Goal: Task Accomplishment & Management: Manage account settings

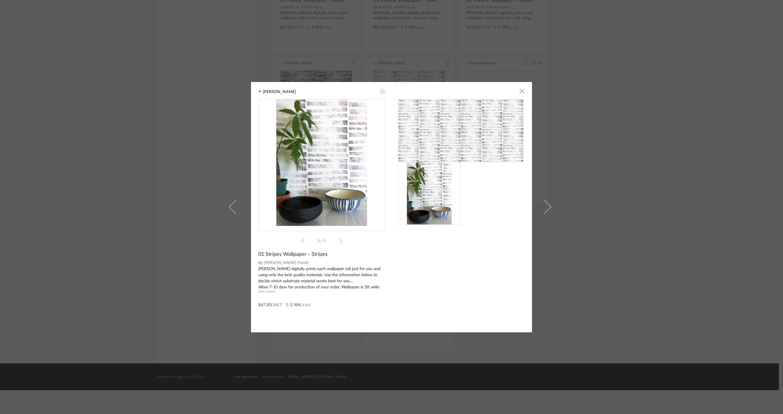
click at [618, 101] on div "[PERSON_NAME] × 3 / 3 01 Stripes Wallpaper - Stripes By [PERSON_NAME] Home [PER…" at bounding box center [391, 207] width 783 height 414
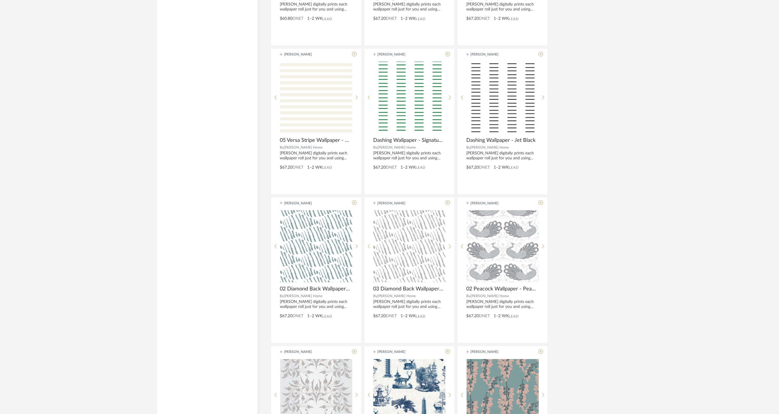
scroll to position [4611, 0]
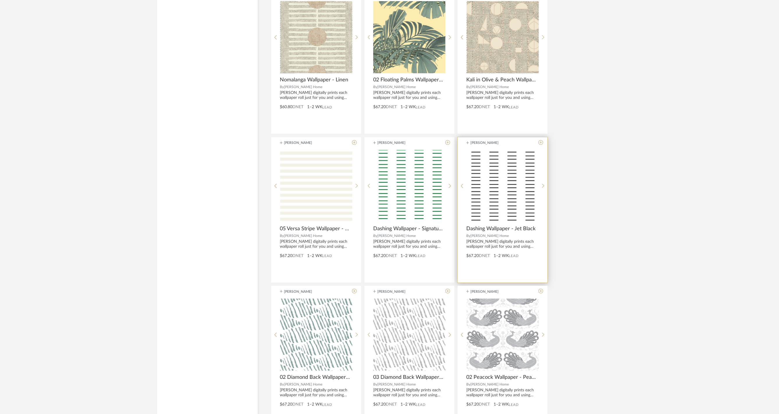
click at [498, 232] on span "Dashing Wallpaper - Jet Black" at bounding box center [500, 229] width 69 height 6
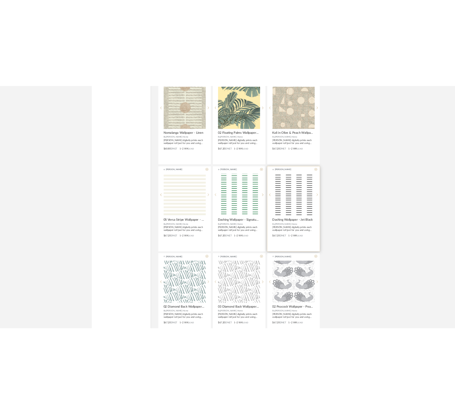
scroll to position [0, 0]
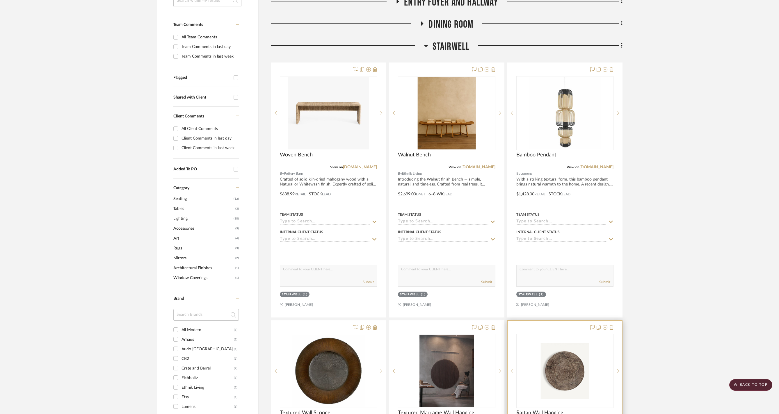
scroll to position [19, 0]
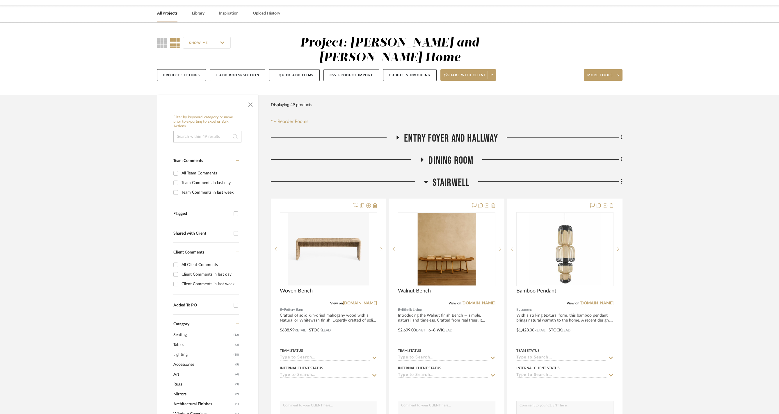
click at [425, 178] on icon at bounding box center [426, 181] width 4 height 7
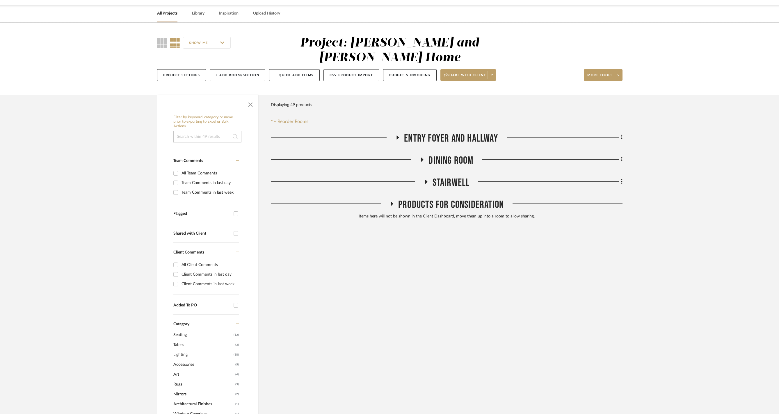
click at [419, 154] on div at bounding box center [345, 161] width 149 height 15
click at [422, 158] on icon at bounding box center [422, 160] width 2 height 4
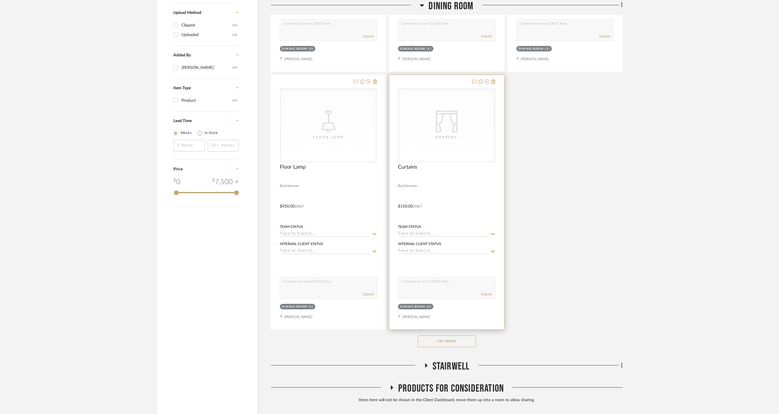
scroll to position [711, 0]
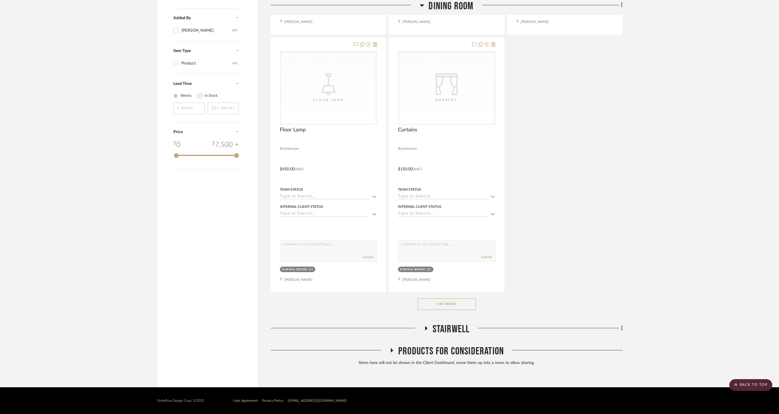
click at [462, 300] on button "See More" at bounding box center [447, 304] width 58 height 12
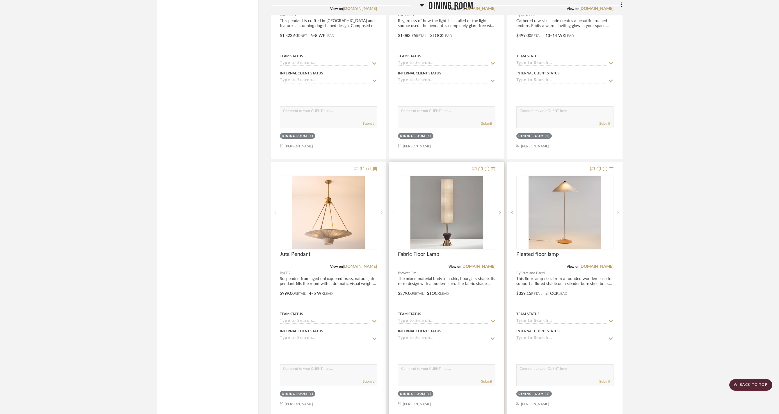
scroll to position [1566, 0]
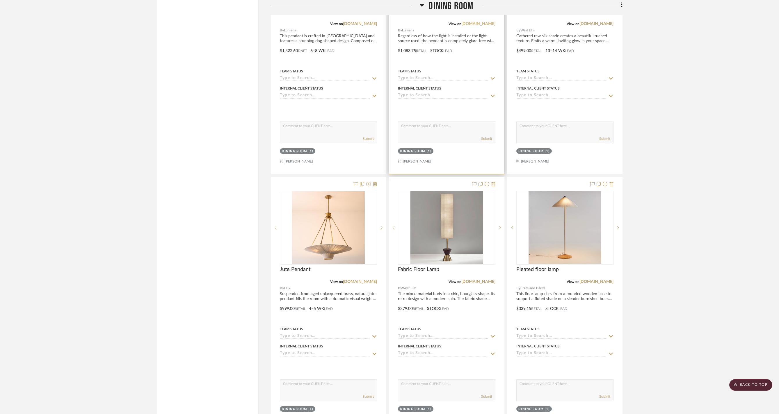
click at [486, 26] on link "lumens.com" at bounding box center [478, 24] width 34 height 4
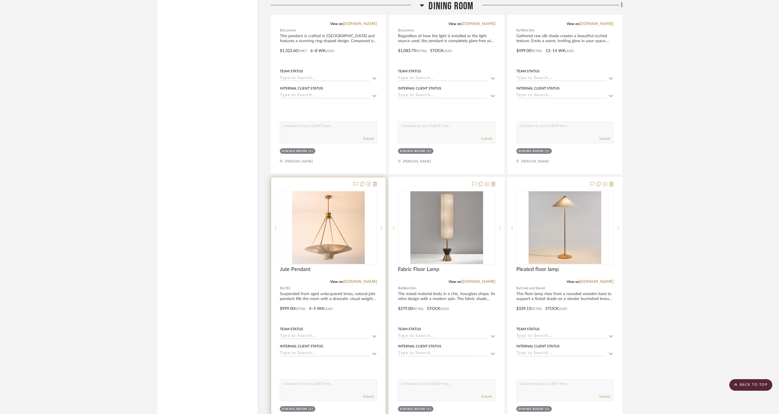
scroll to position [1569, 0]
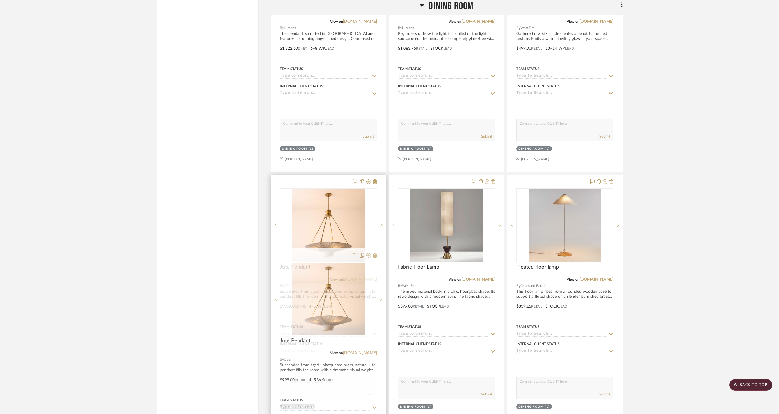
click at [366, 358] on div at bounding box center [328, 302] width 115 height 254
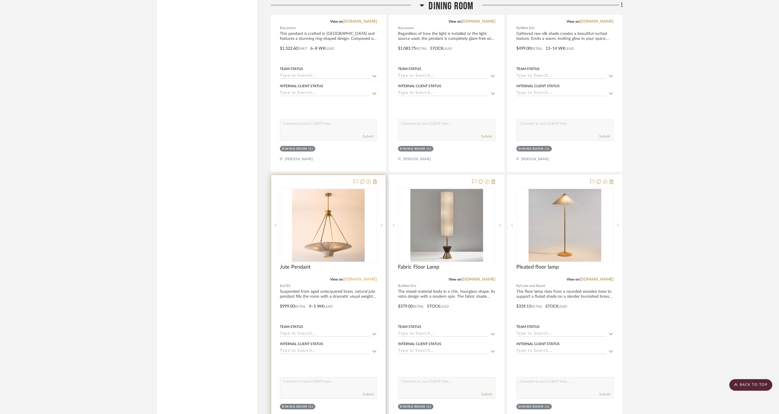
click at [368, 282] on link "cb2.com" at bounding box center [360, 279] width 34 height 4
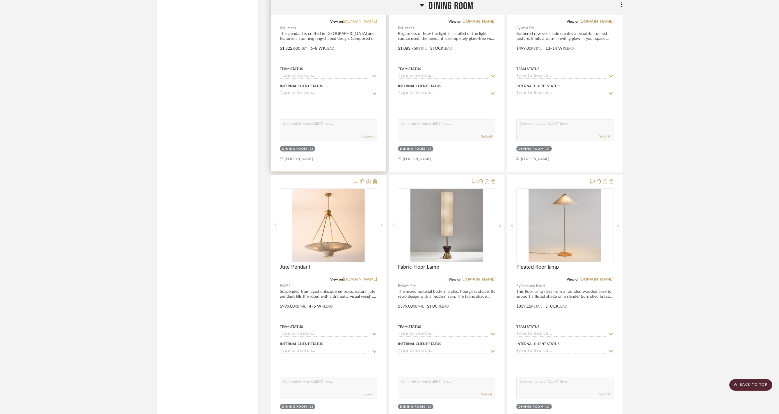
click at [369, 24] on link "lumens.com" at bounding box center [360, 21] width 34 height 4
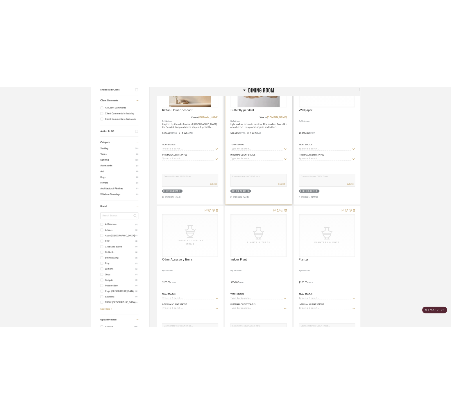
scroll to position [0, 0]
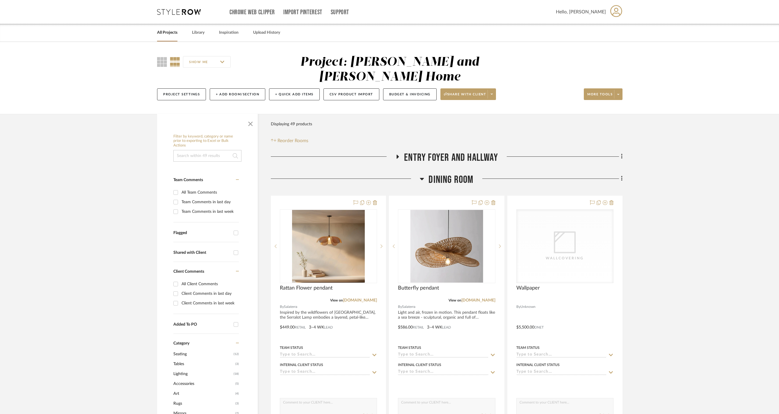
click at [424, 176] on icon at bounding box center [422, 178] width 4 height 7
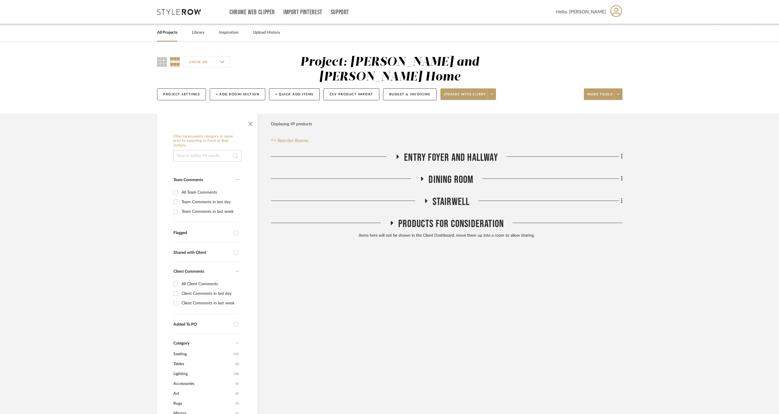
click at [412, 153] on span "Entry Foyer and Hallway" at bounding box center [451, 158] width 94 height 13
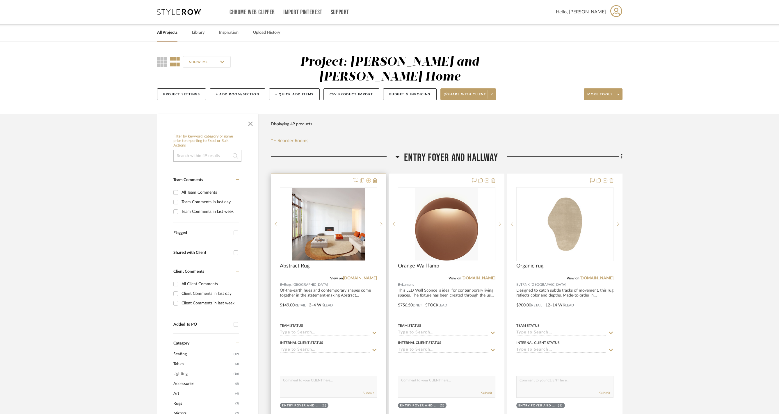
click at [368, 178] on icon at bounding box center [368, 180] width 5 height 5
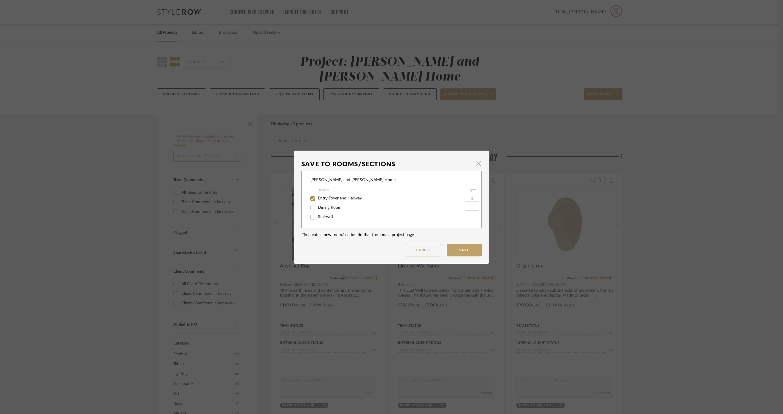
click at [325, 200] on span "Entry Foyer and Hallway" at bounding box center [340, 198] width 44 height 4
click at [317, 200] on input "Entry Foyer and Hallway" at bounding box center [312, 198] width 9 height 9
checkbox input "false"
drag, startPoint x: 473, startPoint y: 257, endPoint x: 465, endPoint y: 249, distance: 11.9
click at [473, 257] on button "Save" at bounding box center [464, 250] width 35 height 13
